Goal: Task Accomplishment & Management: Manage account settings

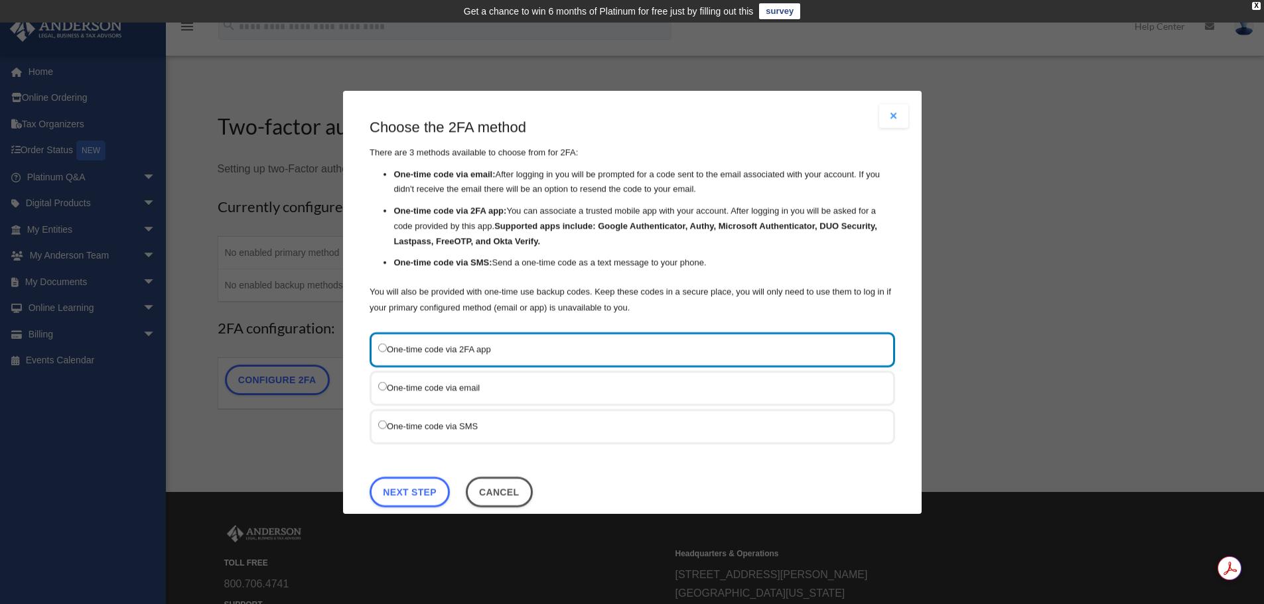
click at [379, 419] on label "One-time code via SMS" at bounding box center [625, 425] width 495 height 17
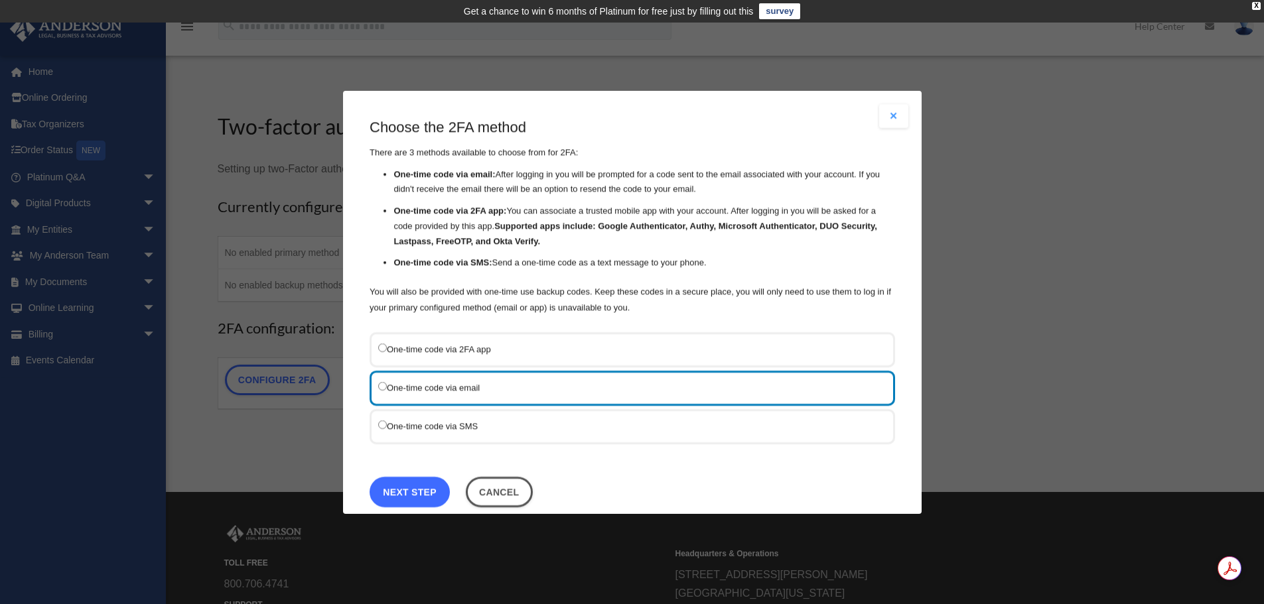
click at [415, 488] on link "Next Step" at bounding box center [410, 491] width 80 height 31
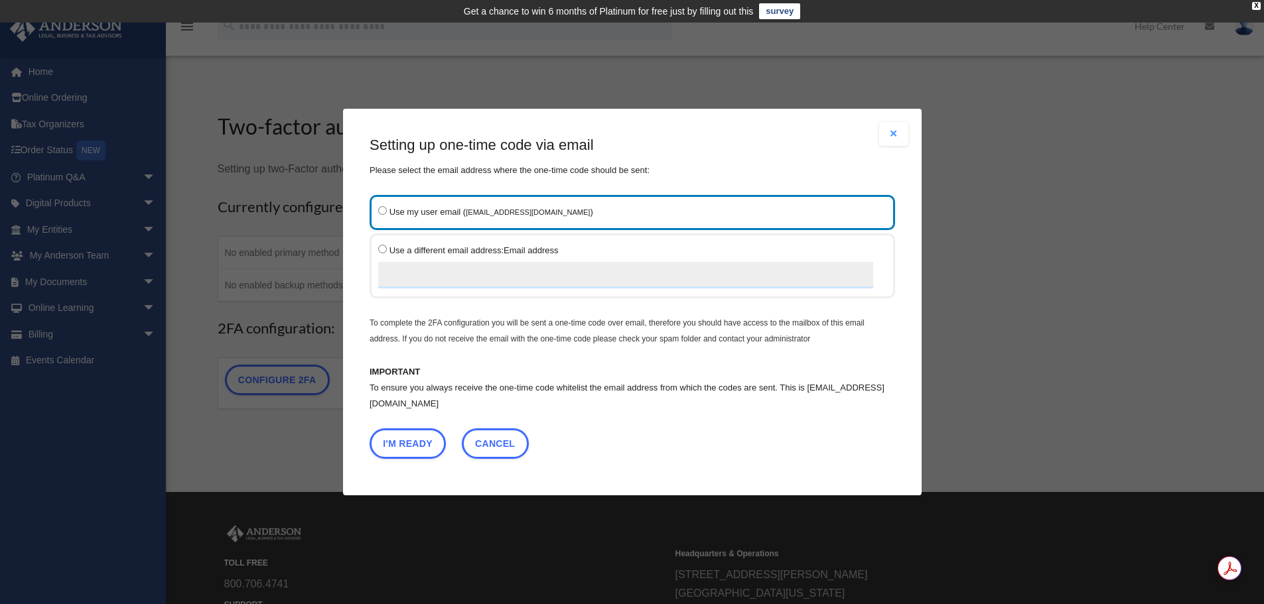
click at [377, 247] on div "Use a different email address: Email address" at bounding box center [632, 266] width 525 height 65
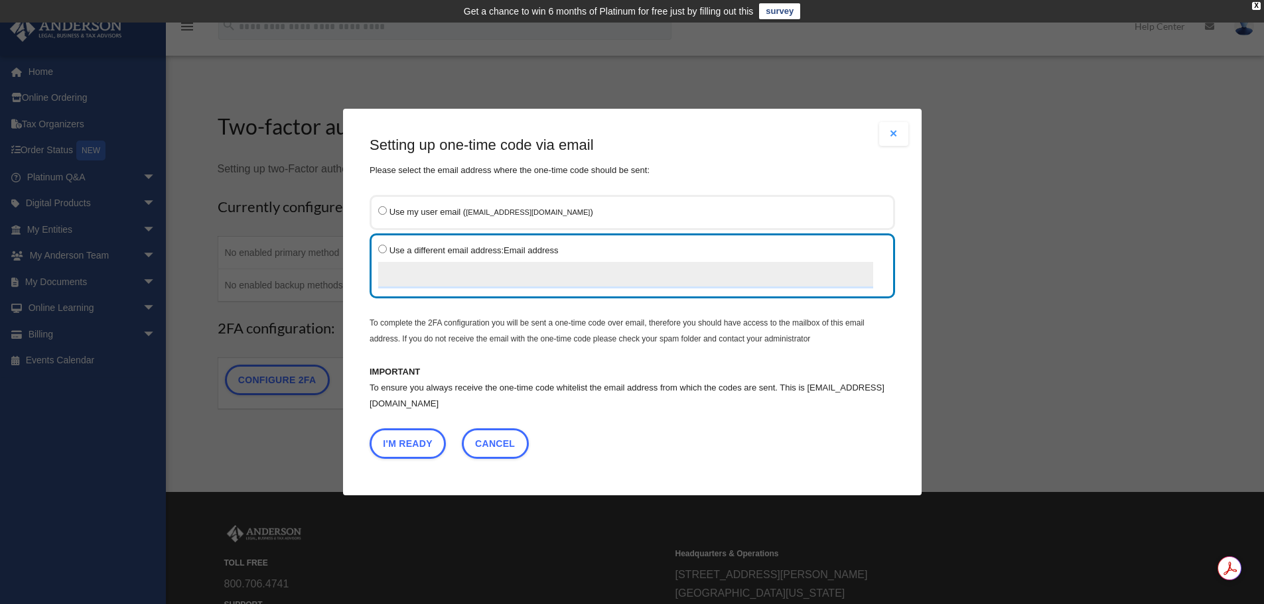
click at [406, 273] on input "Use a different email address: Email address" at bounding box center [625, 275] width 495 height 27
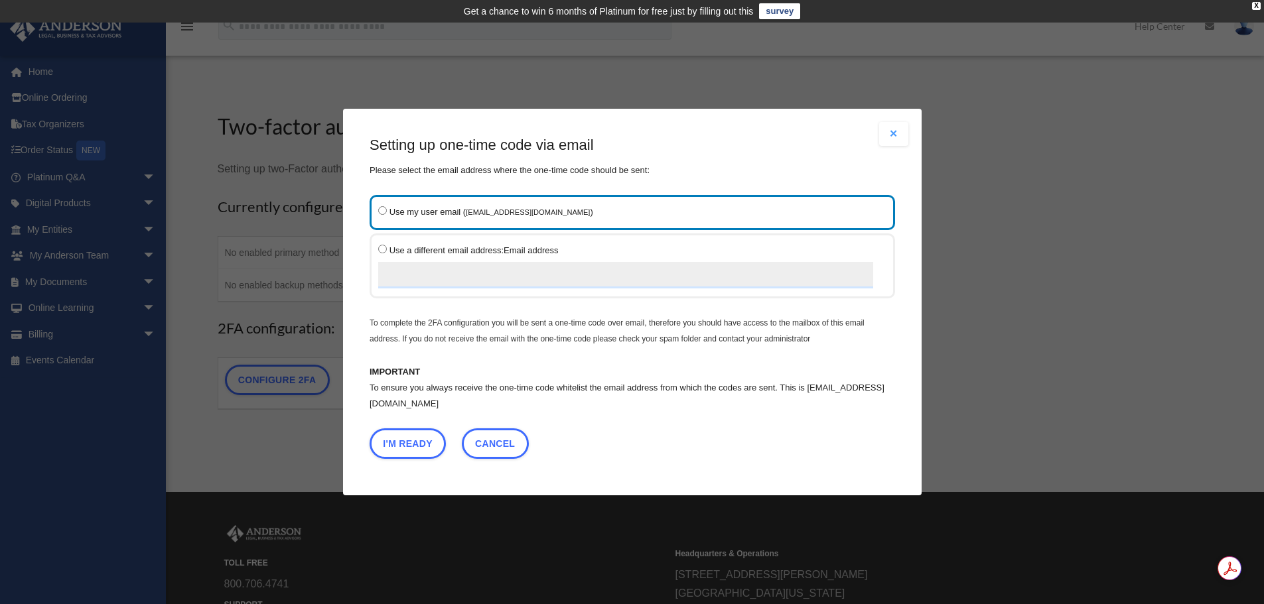
click at [537, 272] on input "Use a different email address: Email address" at bounding box center [625, 275] width 495 height 27
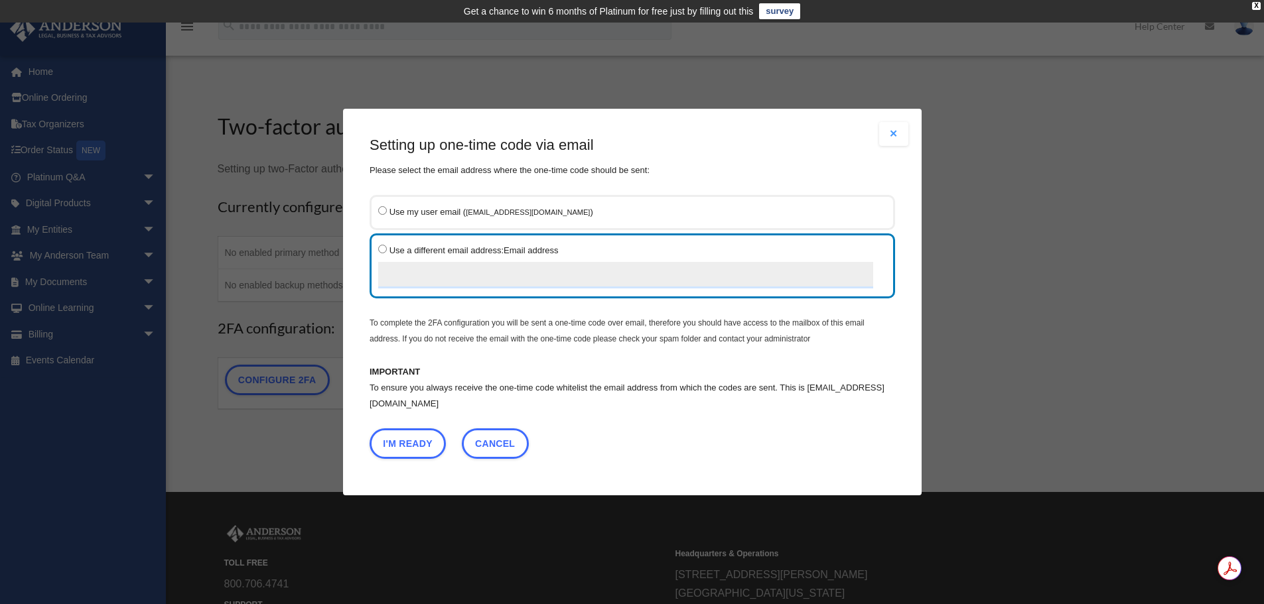
type input "**********"
click at [888, 130] on button "Close modal" at bounding box center [893, 134] width 29 height 24
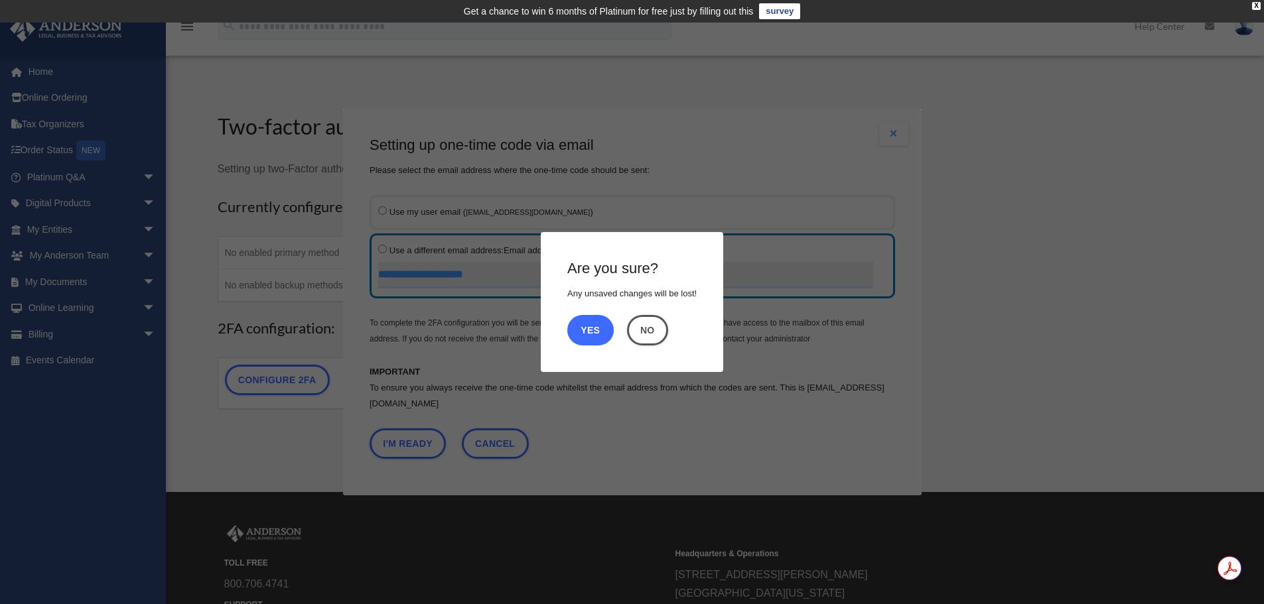
click at [602, 328] on button "Yes" at bounding box center [590, 330] width 46 height 31
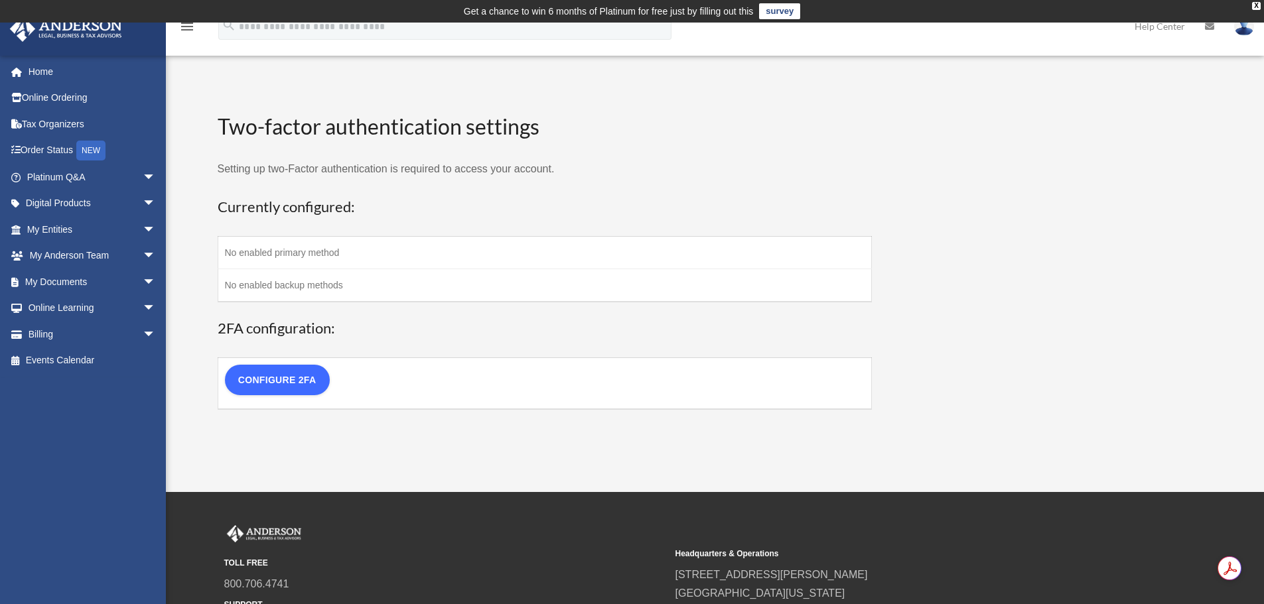
click at [296, 379] on link "Configure 2FA" at bounding box center [277, 380] width 105 height 31
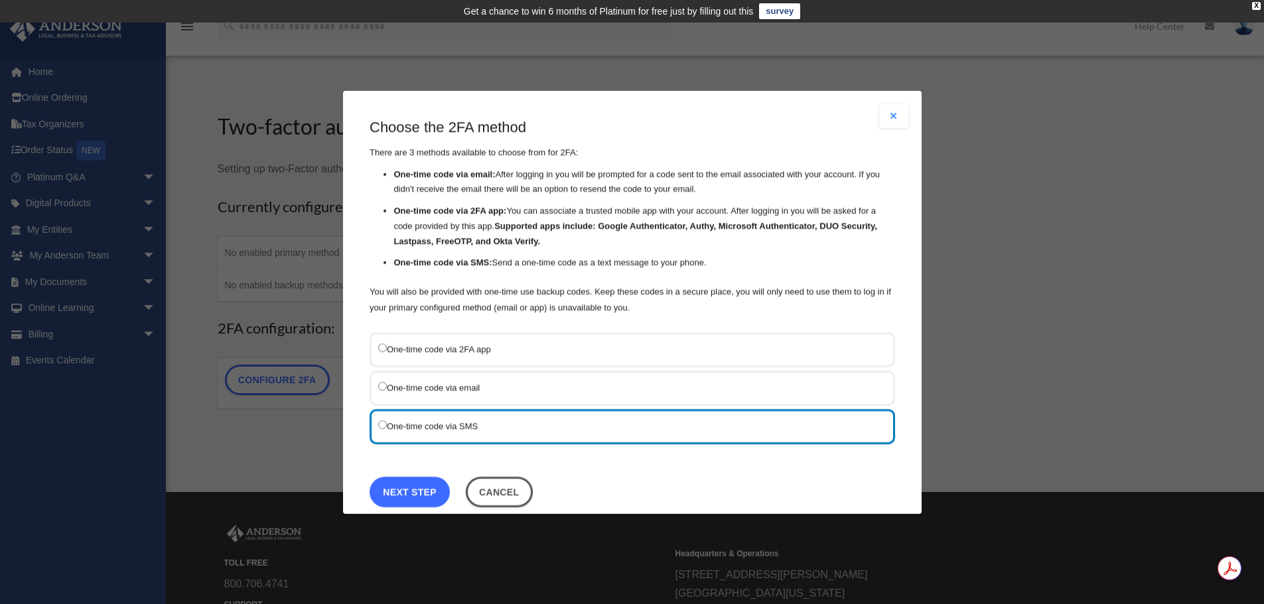
click at [408, 491] on link "Next Step" at bounding box center [410, 491] width 80 height 31
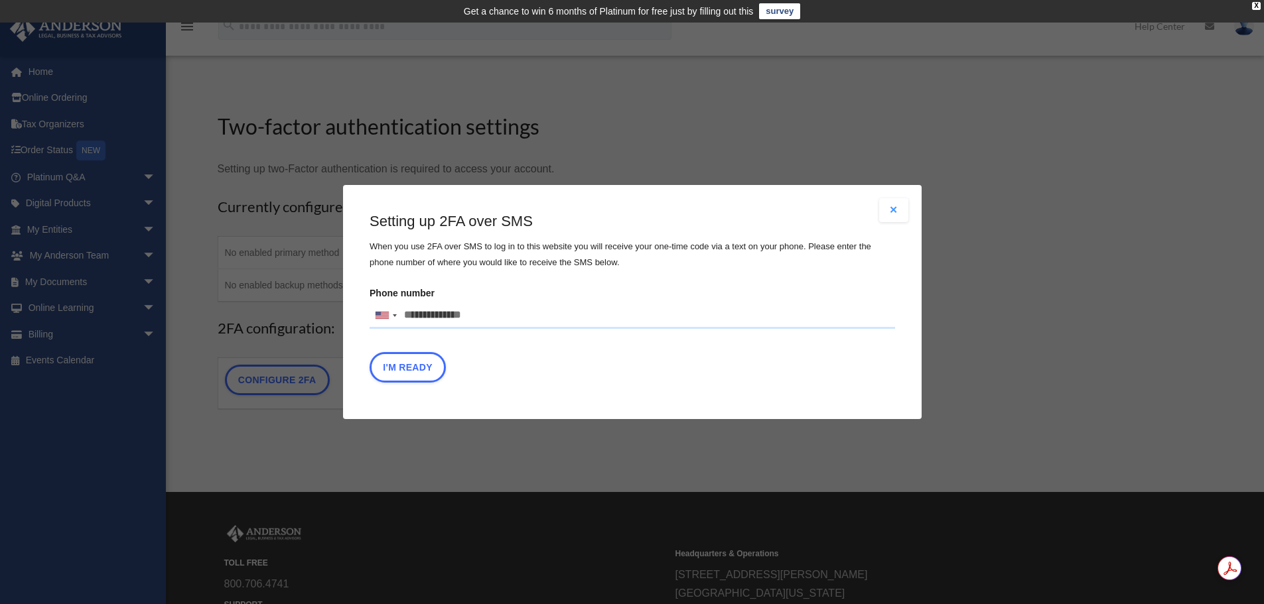
click at [539, 316] on input "Phone number United States +1 United Kingdom +44 Afghanistan (‫افغانستان‬‎) +93…" at bounding box center [632, 316] width 525 height 27
type input "**********"
click at [403, 368] on button "I'm Ready" at bounding box center [408, 367] width 76 height 31
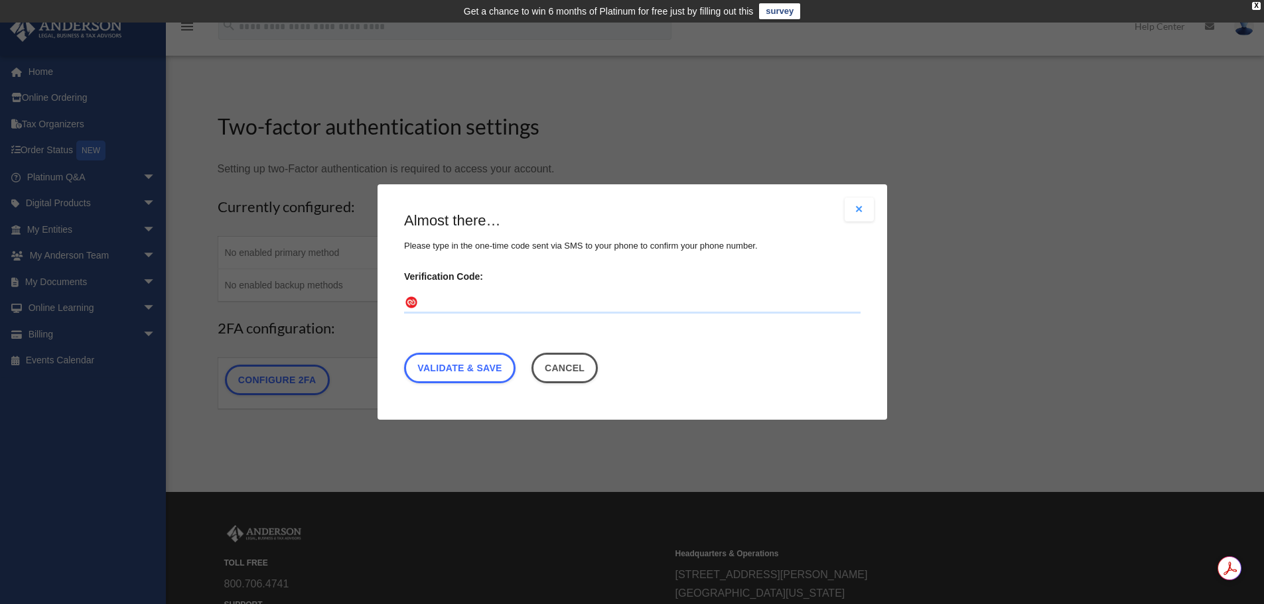
click at [521, 299] on input "Verification Code:" at bounding box center [632, 303] width 456 height 21
type input "******"
click at [484, 364] on link "Validate & Save" at bounding box center [459, 368] width 111 height 31
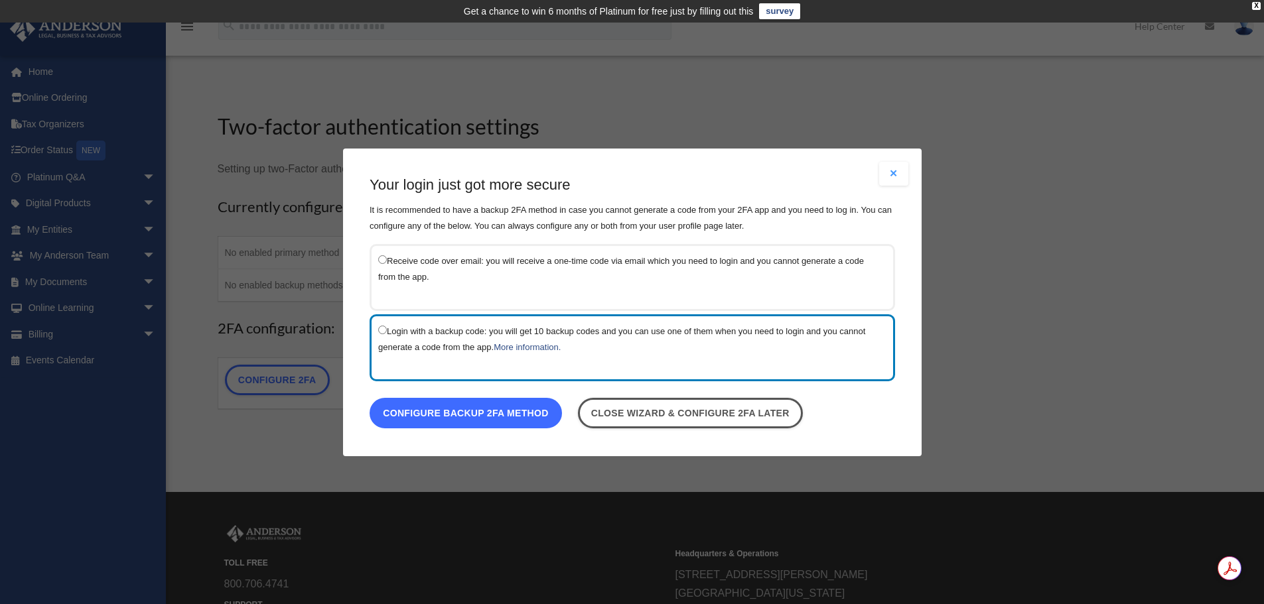
click at [481, 414] on link "Configure backup 2FA method" at bounding box center [466, 412] width 192 height 31
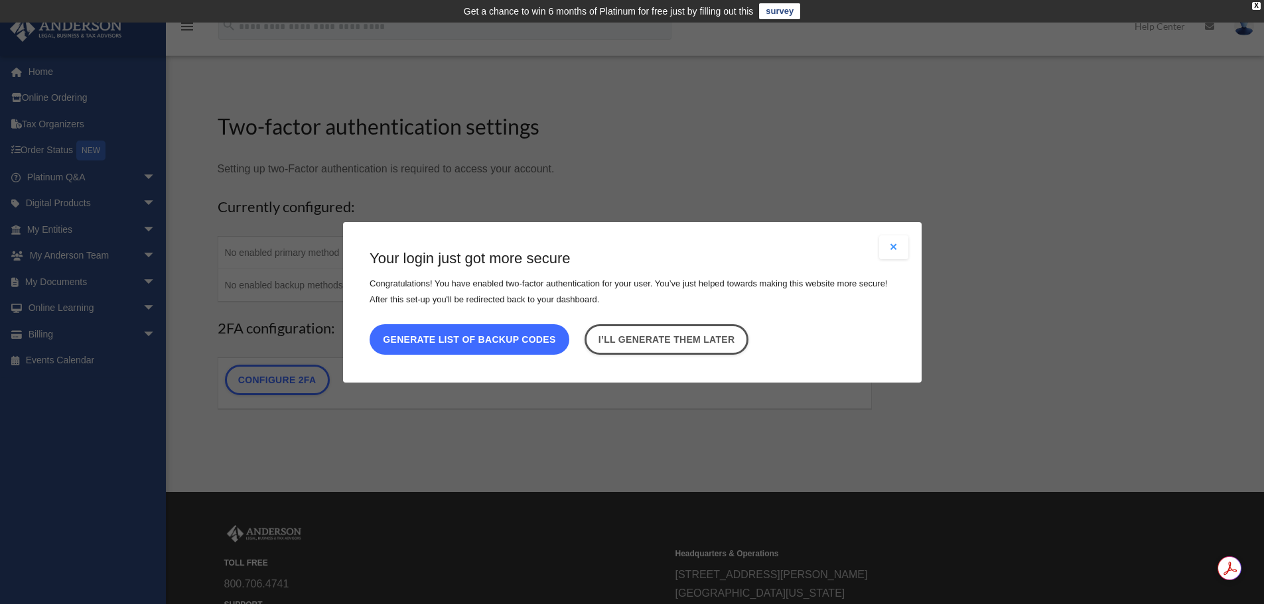
click at [532, 344] on button "Generate list of backup codes" at bounding box center [470, 339] width 200 height 31
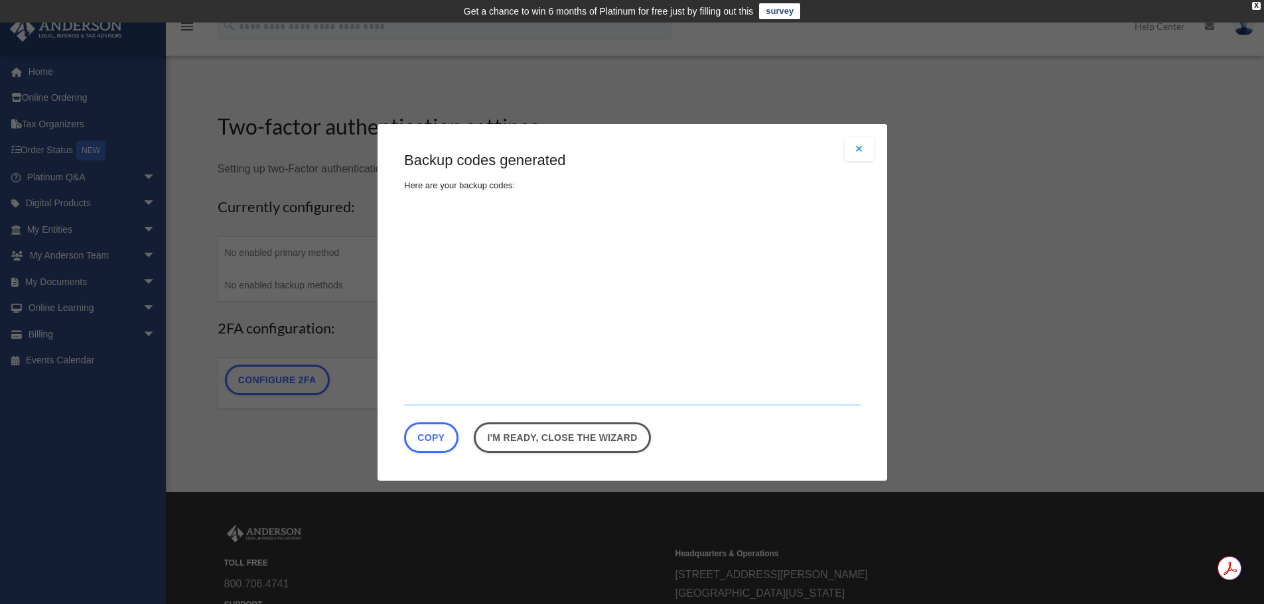
type textarea "**********"
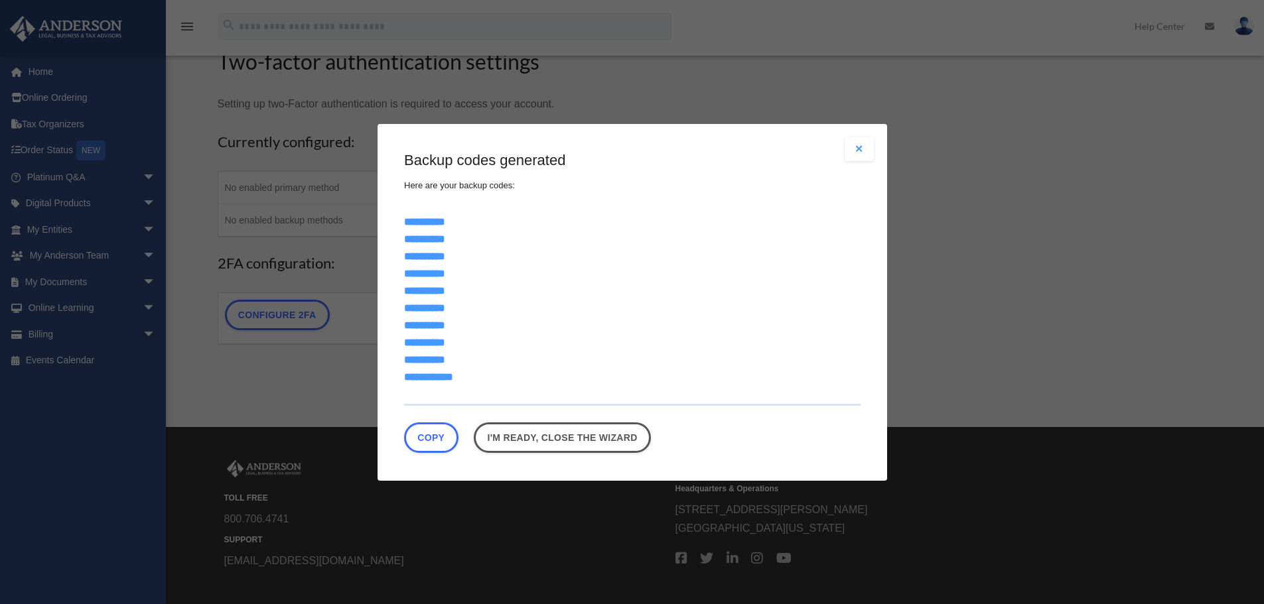
scroll to position [66, 0]
click at [410, 217] on textarea "**********" at bounding box center [632, 305] width 456 height 199
drag, startPoint x: 405, startPoint y: 219, endPoint x: 477, endPoint y: 387, distance: 182.8
click at [477, 387] on textarea "**********" at bounding box center [632, 305] width 456 height 199
click at [439, 438] on button "Copy" at bounding box center [431, 437] width 54 height 31
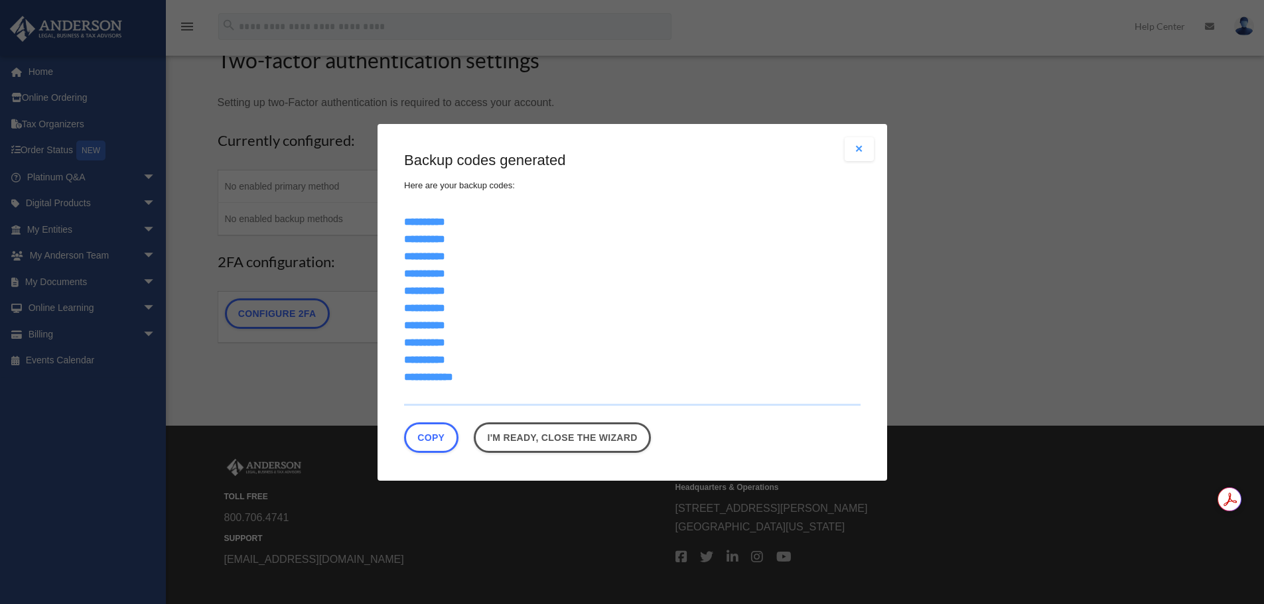
click at [858, 151] on button "Close modal" at bounding box center [859, 149] width 29 height 24
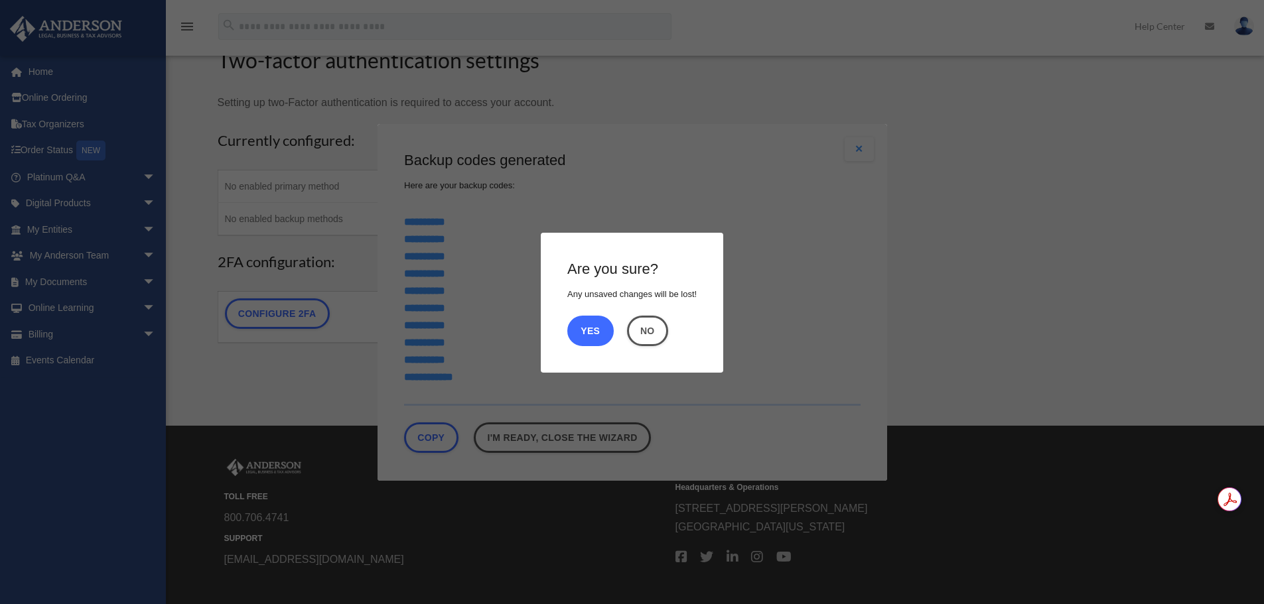
click at [591, 329] on button "Yes" at bounding box center [590, 330] width 46 height 31
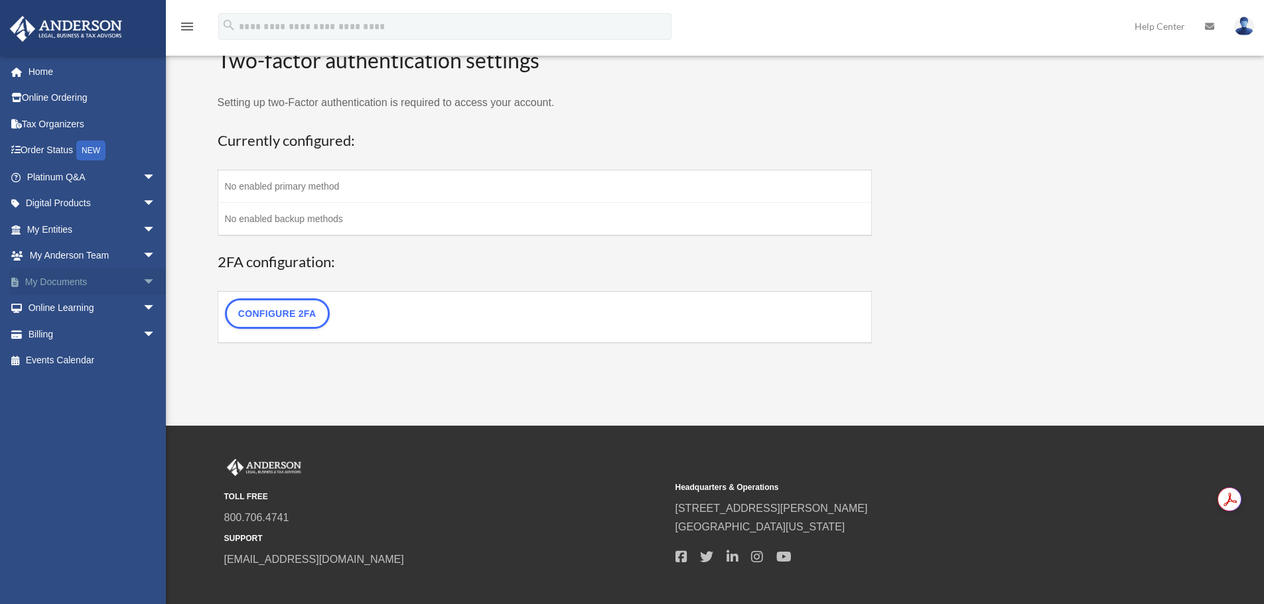
click at [90, 278] on link "My Documents arrow_drop_down" at bounding box center [92, 282] width 167 height 27
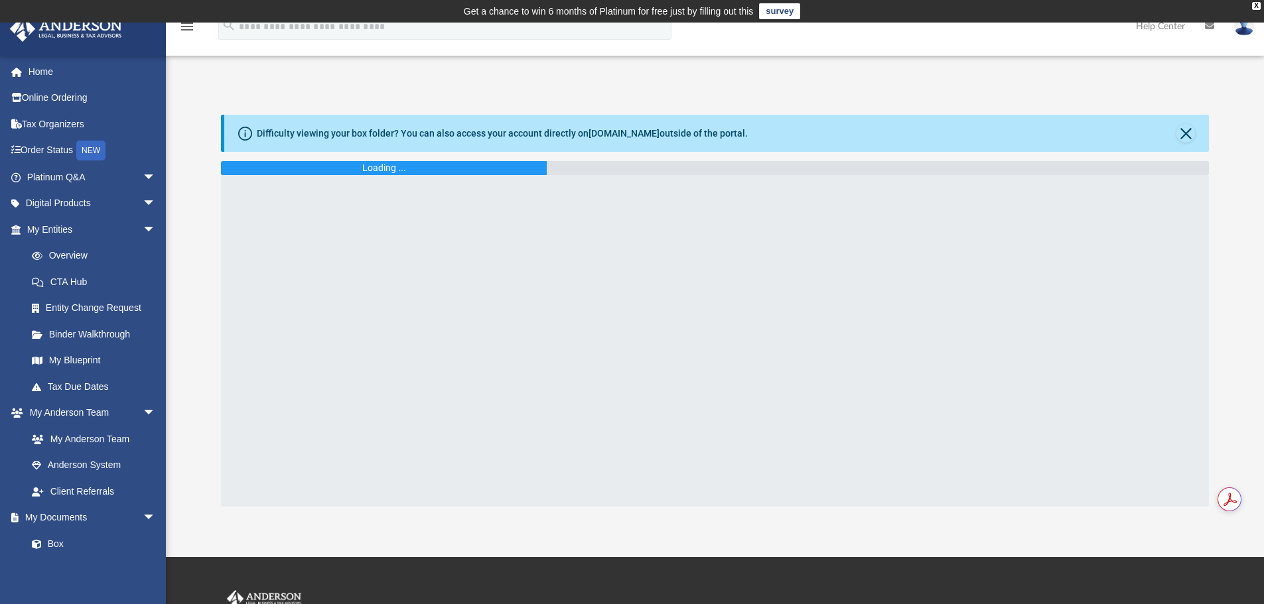
click at [575, 236] on div at bounding box center [715, 341] width 988 height 332
click at [1184, 133] on button "Close" at bounding box center [1185, 133] width 19 height 19
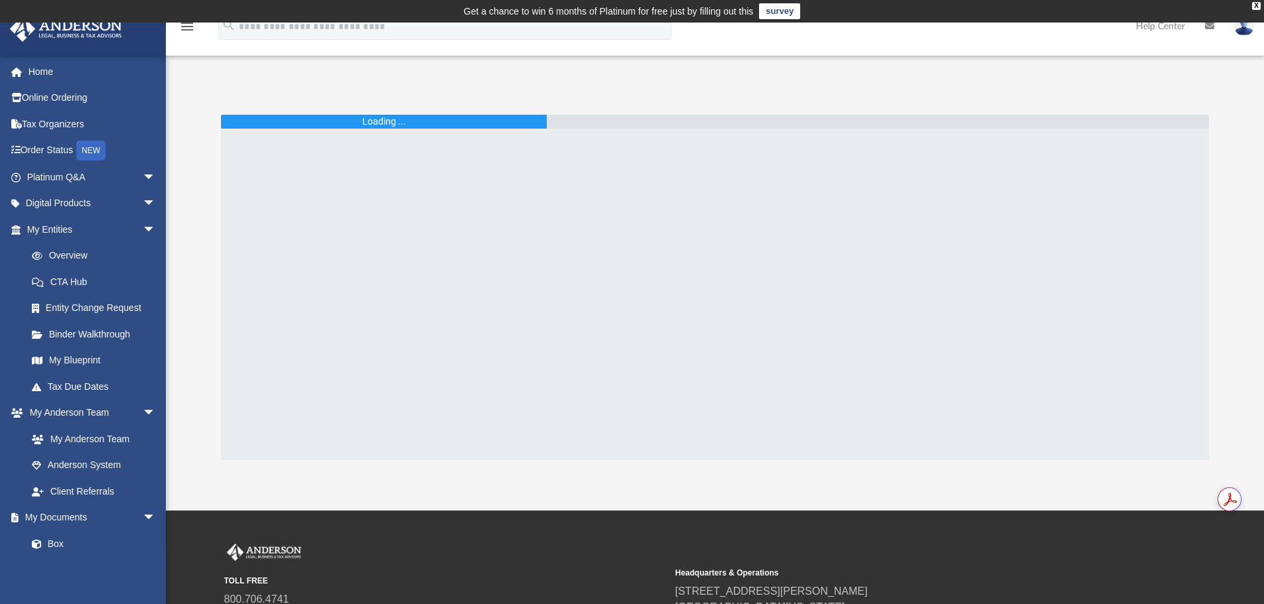
click at [799, 191] on div at bounding box center [715, 295] width 988 height 332
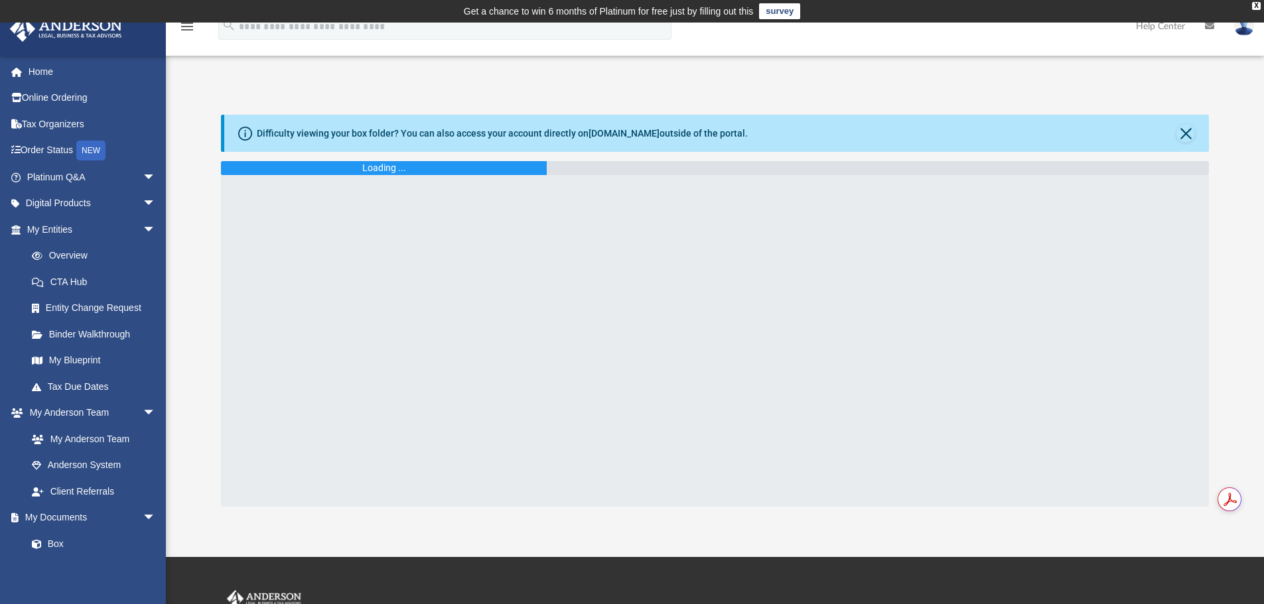
click at [677, 132] on div "Difficulty viewing your box folder? You can also access your account directly o…" at bounding box center [502, 134] width 491 height 14
click at [56, 545] on link "Box" at bounding box center [97, 544] width 157 height 27
click at [52, 541] on link "Box" at bounding box center [97, 544] width 157 height 27
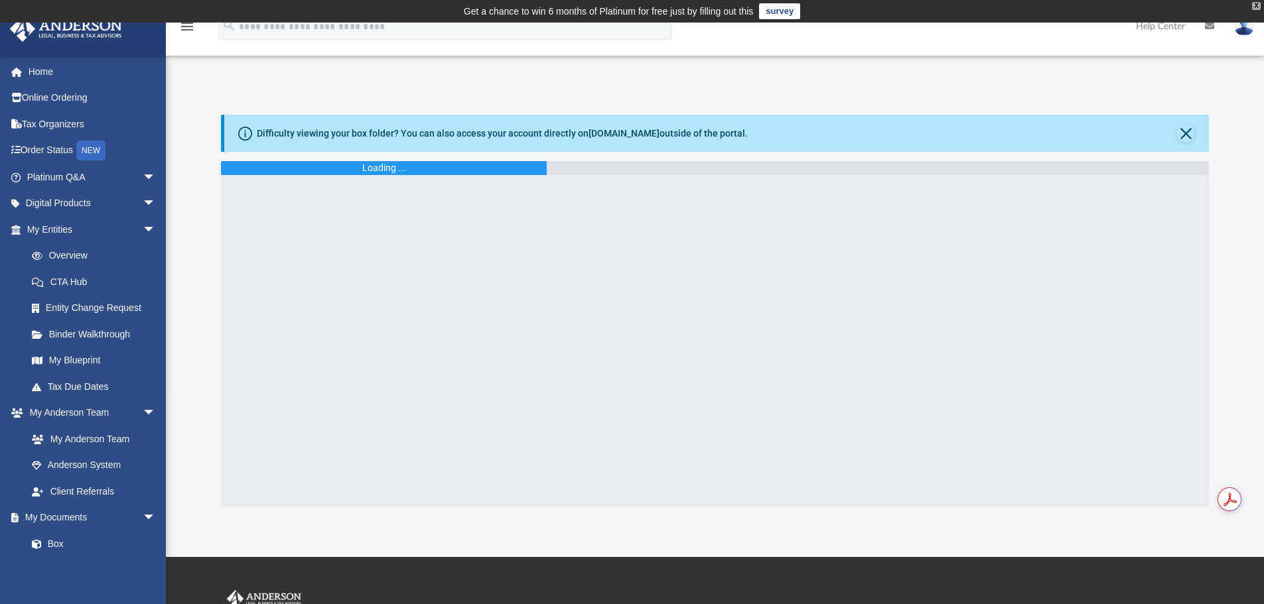
click at [1254, 4] on div "X" at bounding box center [1256, 6] width 9 height 8
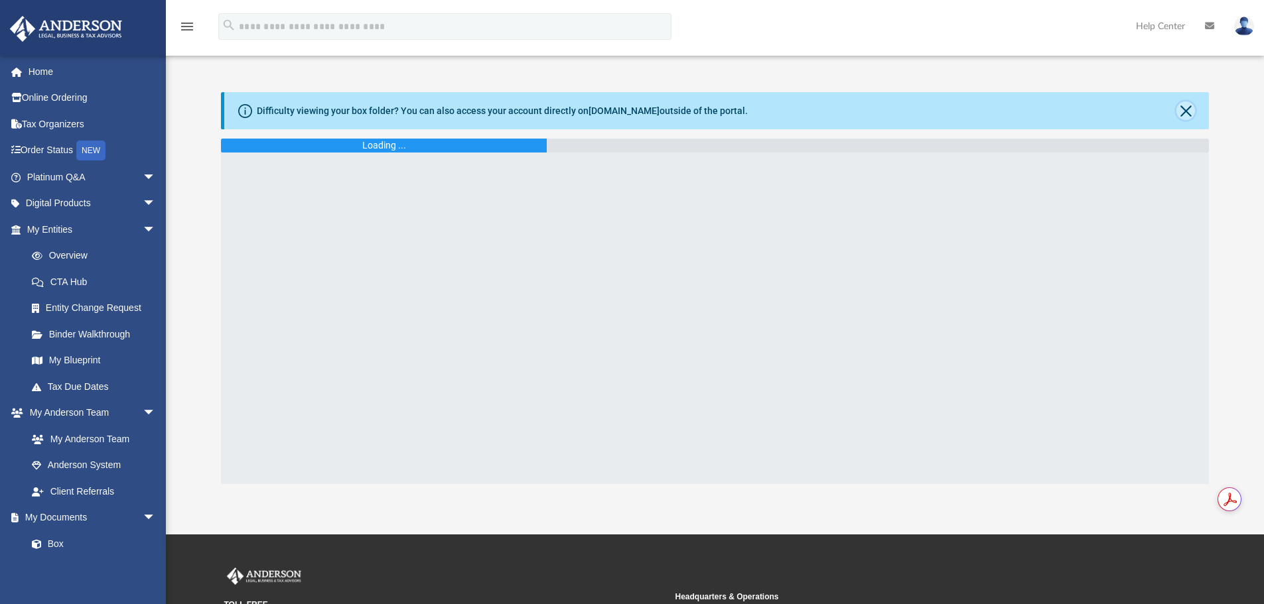
click at [1189, 111] on button "Close" at bounding box center [1185, 110] width 19 height 19
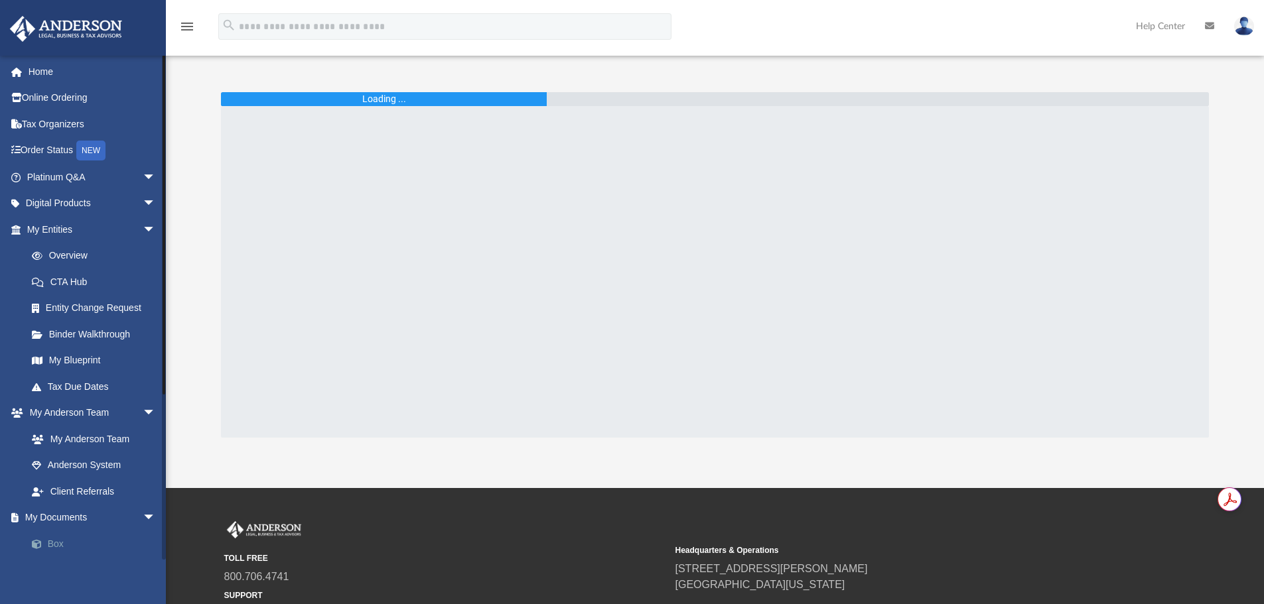
click at [62, 547] on link "Box" at bounding box center [97, 544] width 157 height 27
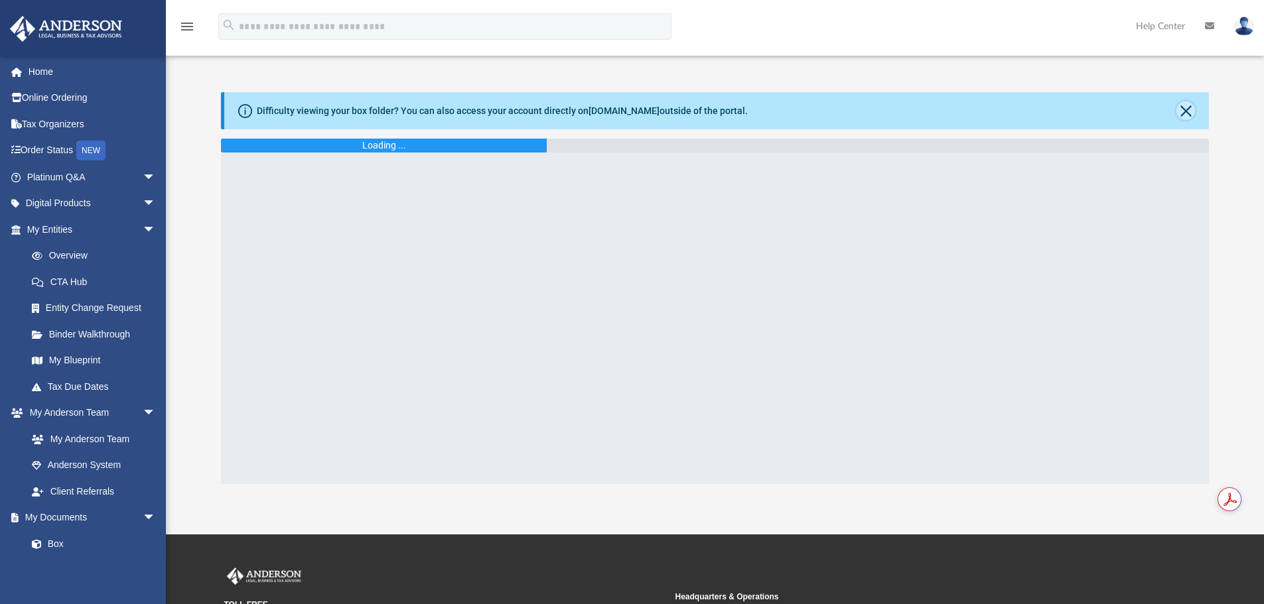
click at [1189, 107] on button "Close" at bounding box center [1185, 110] width 19 height 19
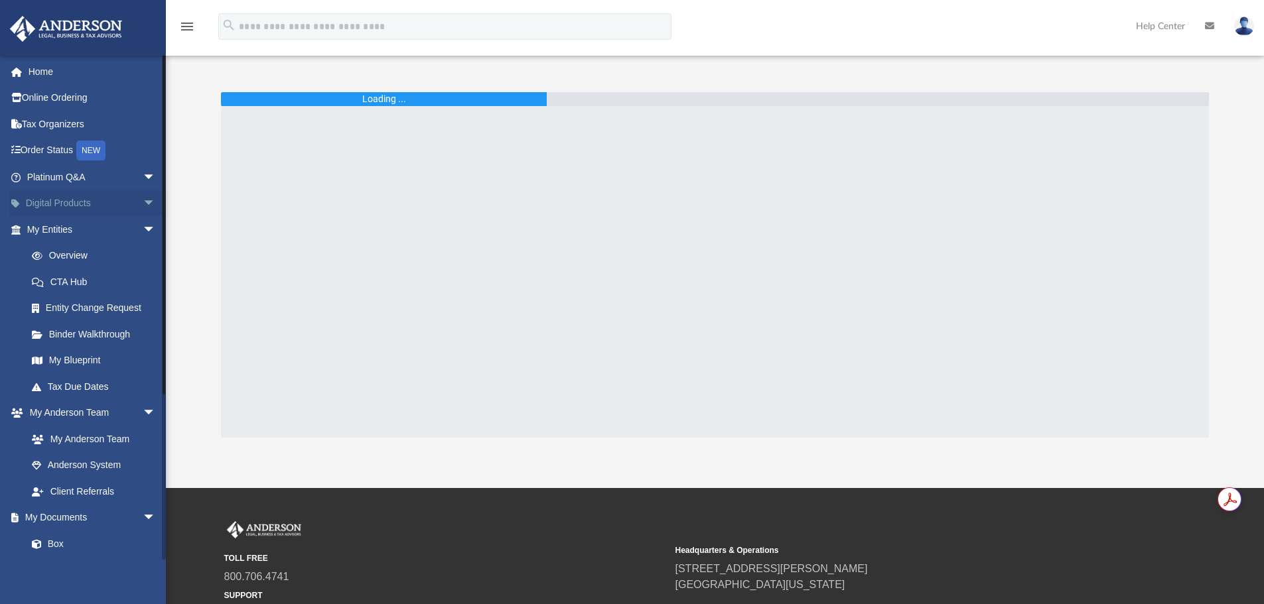
click at [74, 204] on link "Digital Products arrow_drop_down" at bounding box center [92, 203] width 167 height 27
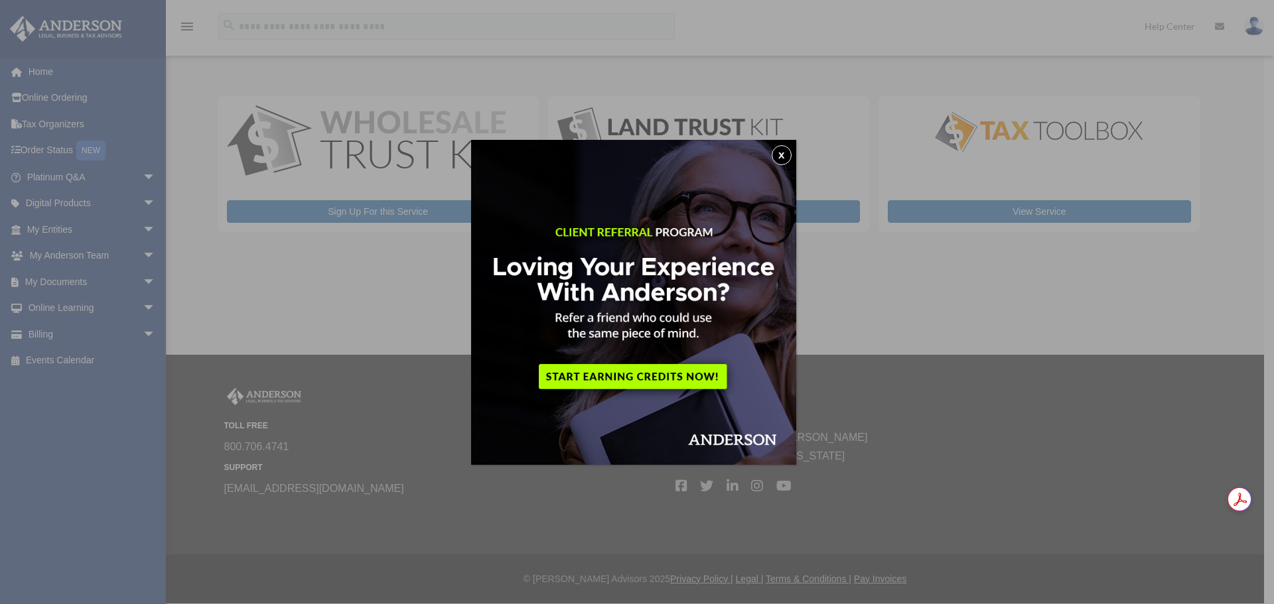
click at [784, 154] on button "x" at bounding box center [782, 155] width 20 height 20
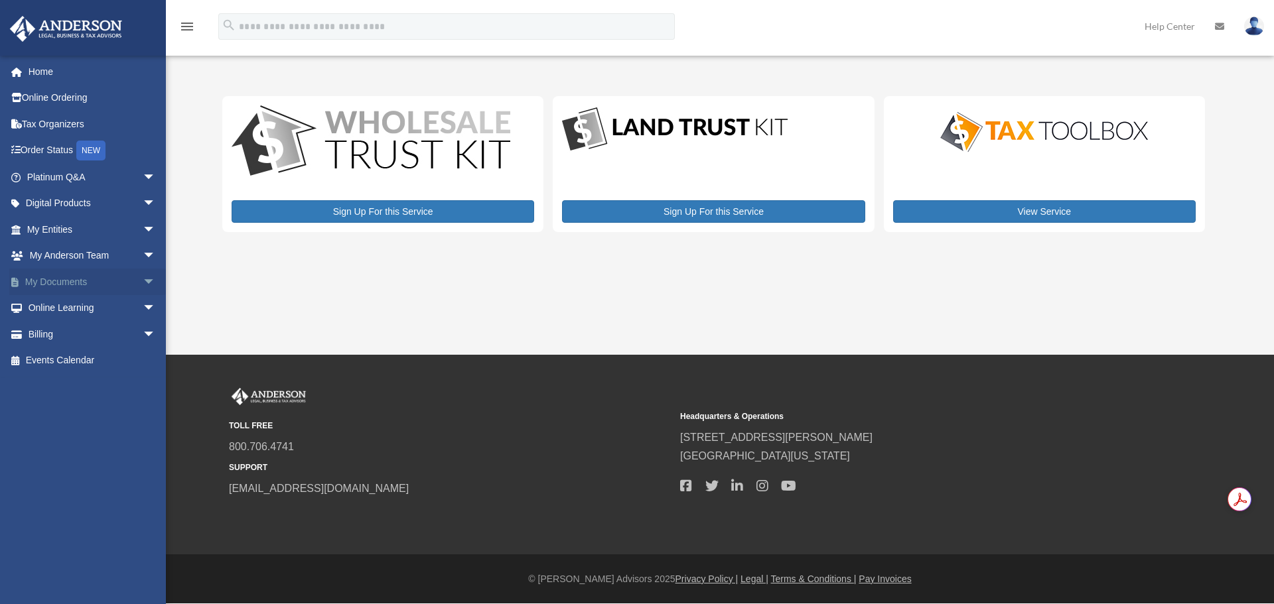
click at [59, 284] on link "My Documents arrow_drop_down" at bounding box center [92, 282] width 167 height 27
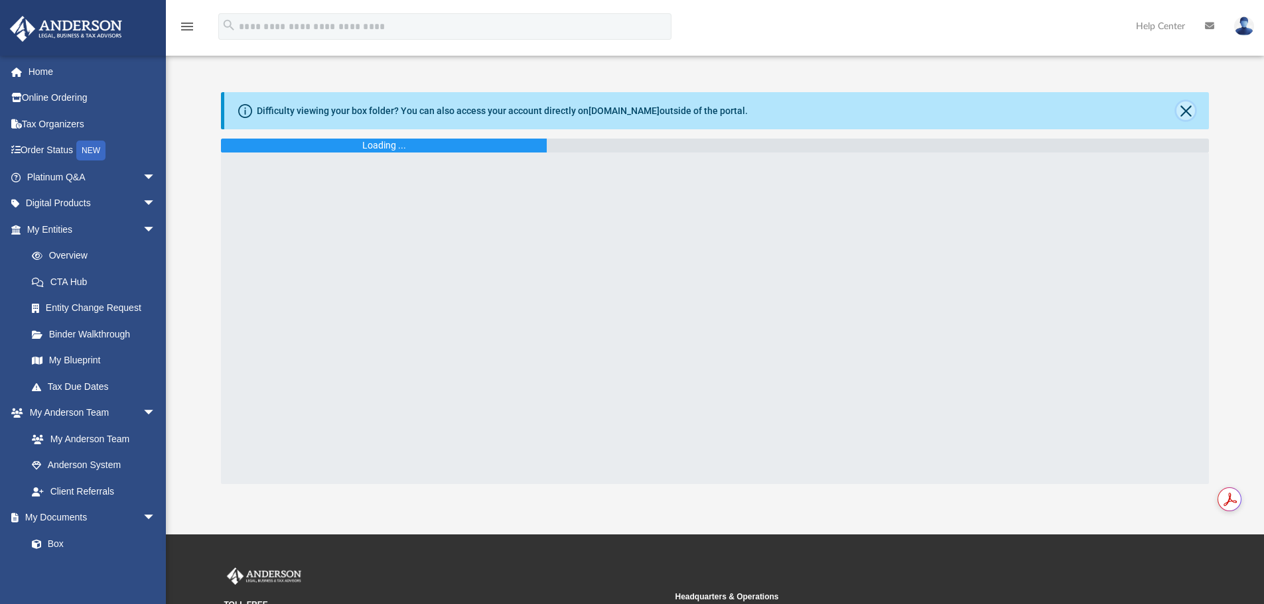
click at [1194, 112] on button "Close" at bounding box center [1185, 110] width 19 height 19
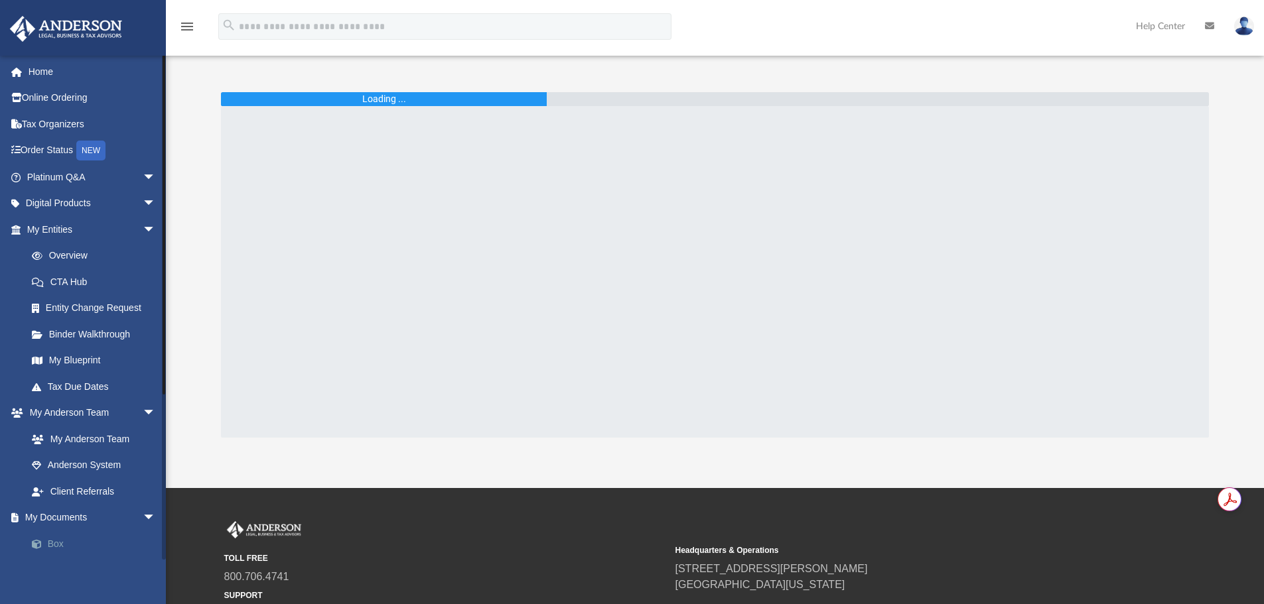
click at [66, 545] on link "Box" at bounding box center [97, 544] width 157 height 27
click at [94, 383] on link "Tax Due Dates" at bounding box center [97, 386] width 157 height 27
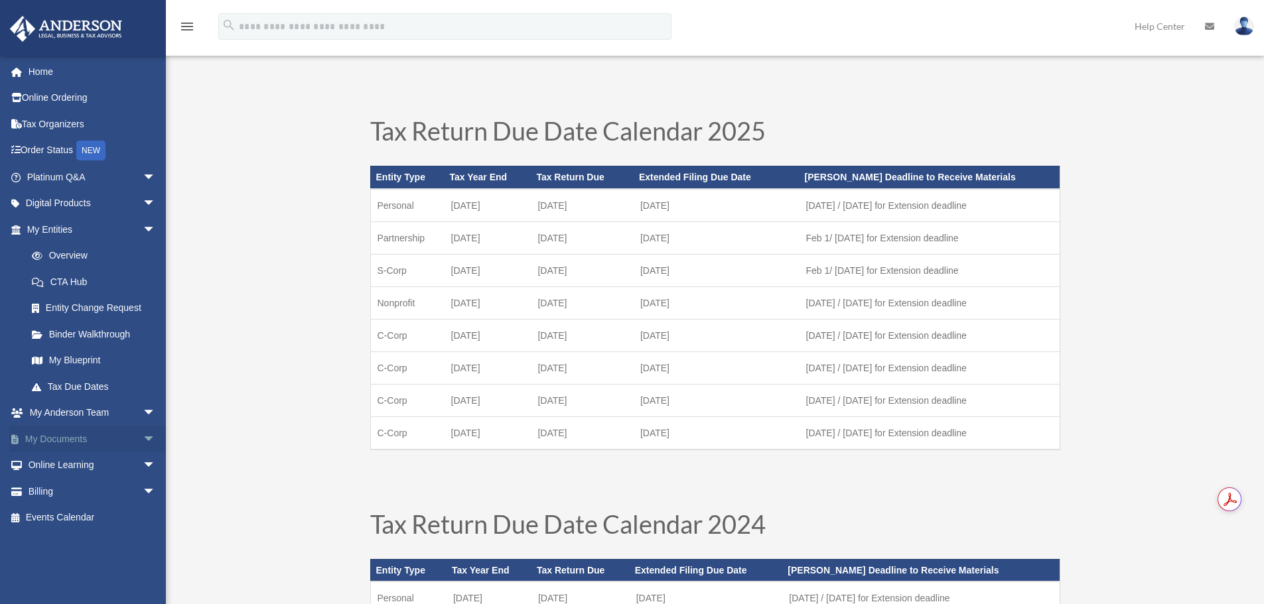
click at [70, 439] on link "My Documents arrow_drop_down" at bounding box center [92, 439] width 167 height 27
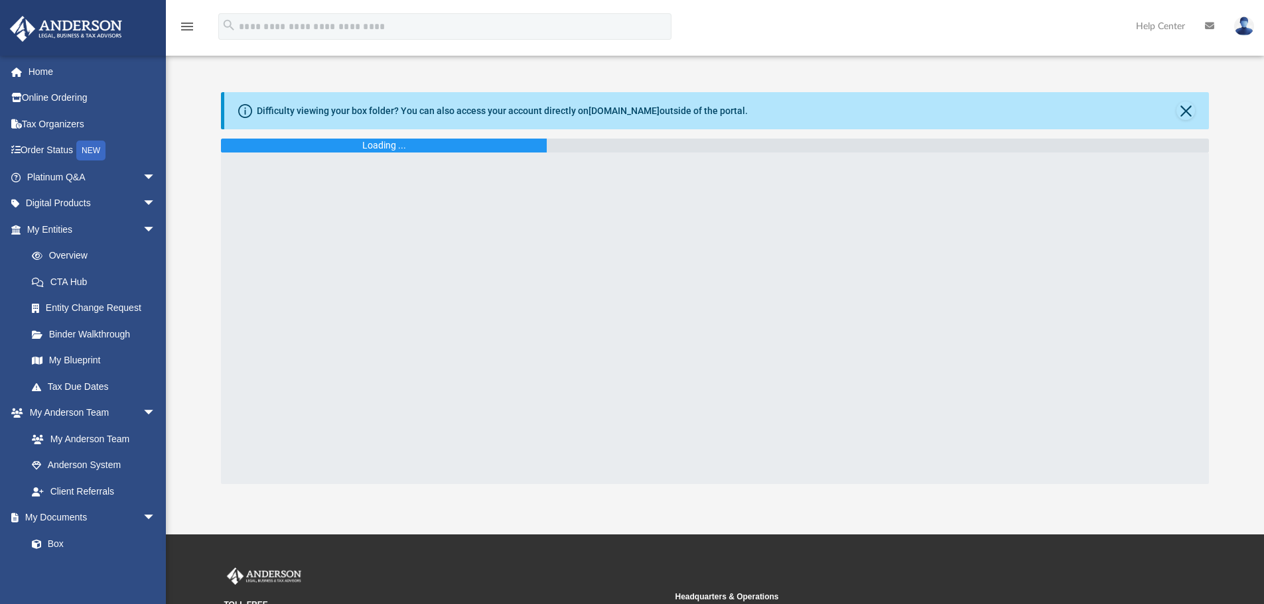
click at [1150, 29] on link "Help Center" at bounding box center [1160, 26] width 69 height 52
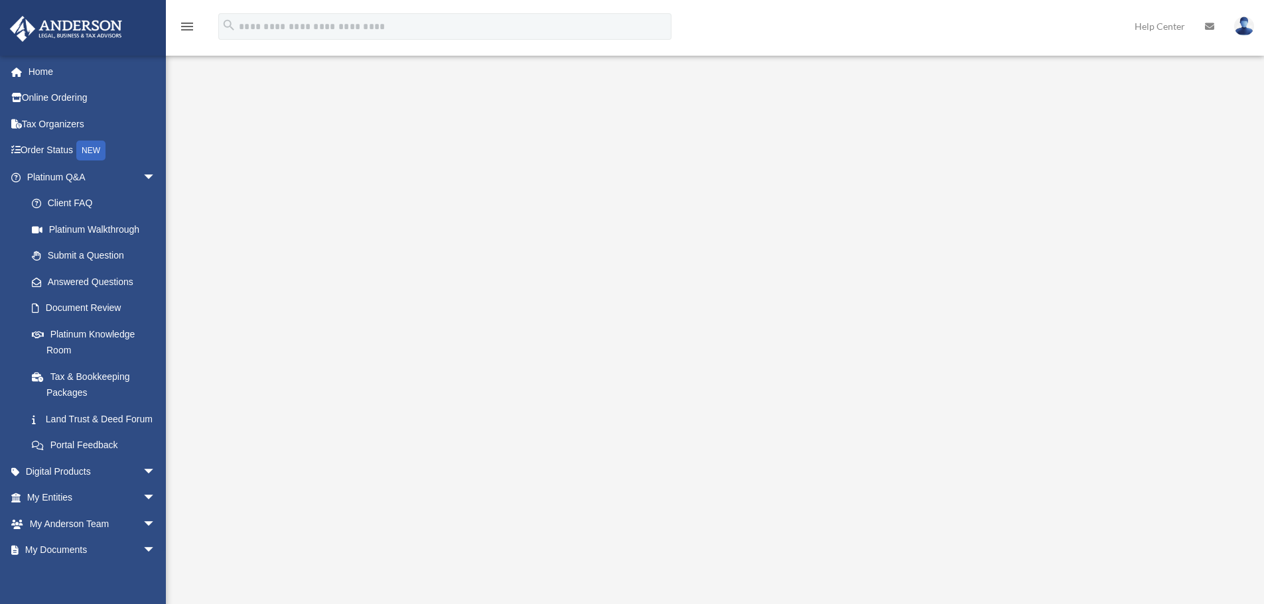
click at [1239, 28] on img at bounding box center [1244, 26] width 20 height 19
click at [1180, 177] on div "<span data-mce-type="bookmark" style="display: inline-block; width: 0px; overfl…" at bounding box center [714, 319] width 992 height 458
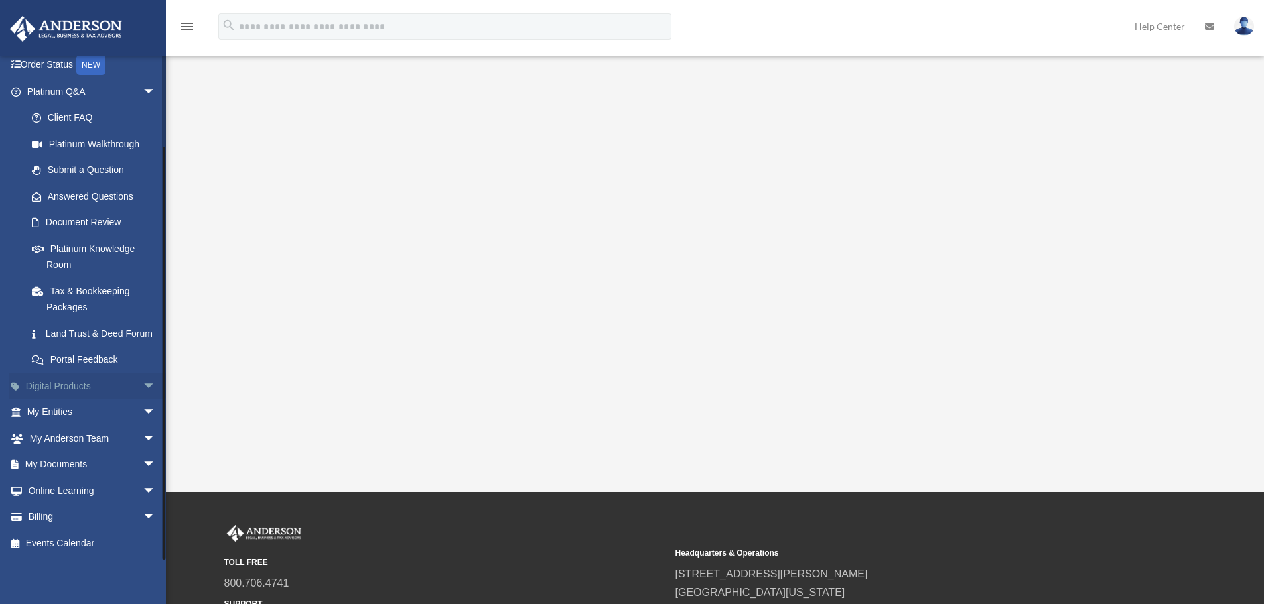
scroll to position [133, 0]
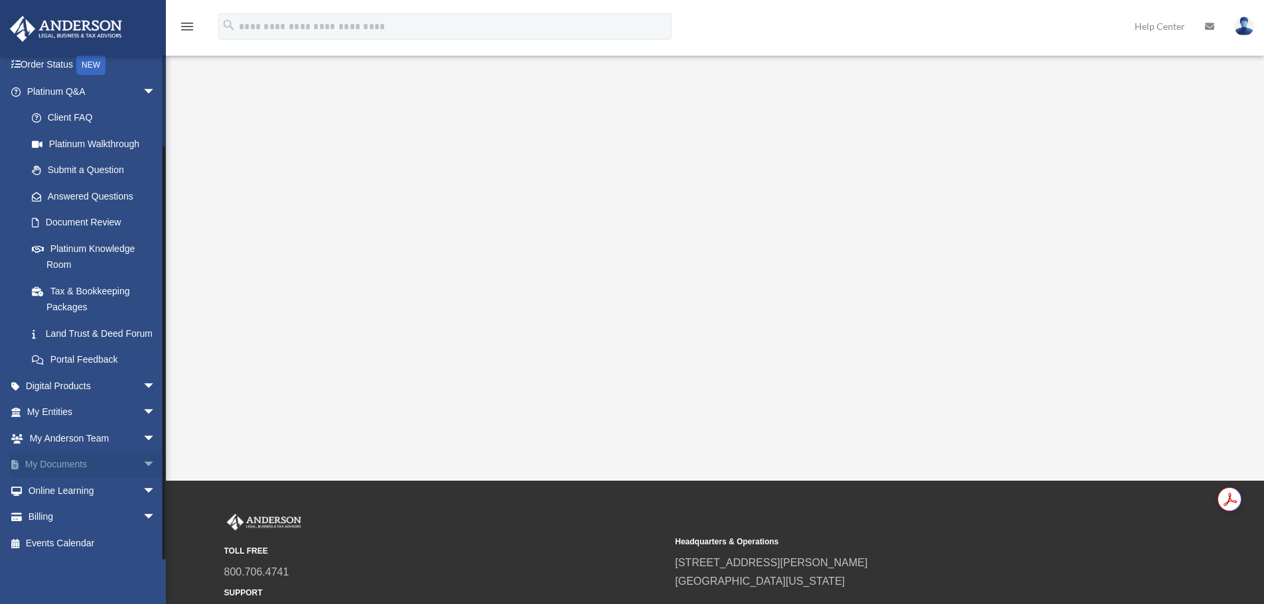
click at [78, 470] on link "My Documents arrow_drop_down" at bounding box center [92, 465] width 167 height 27
